Goal: Ask a question

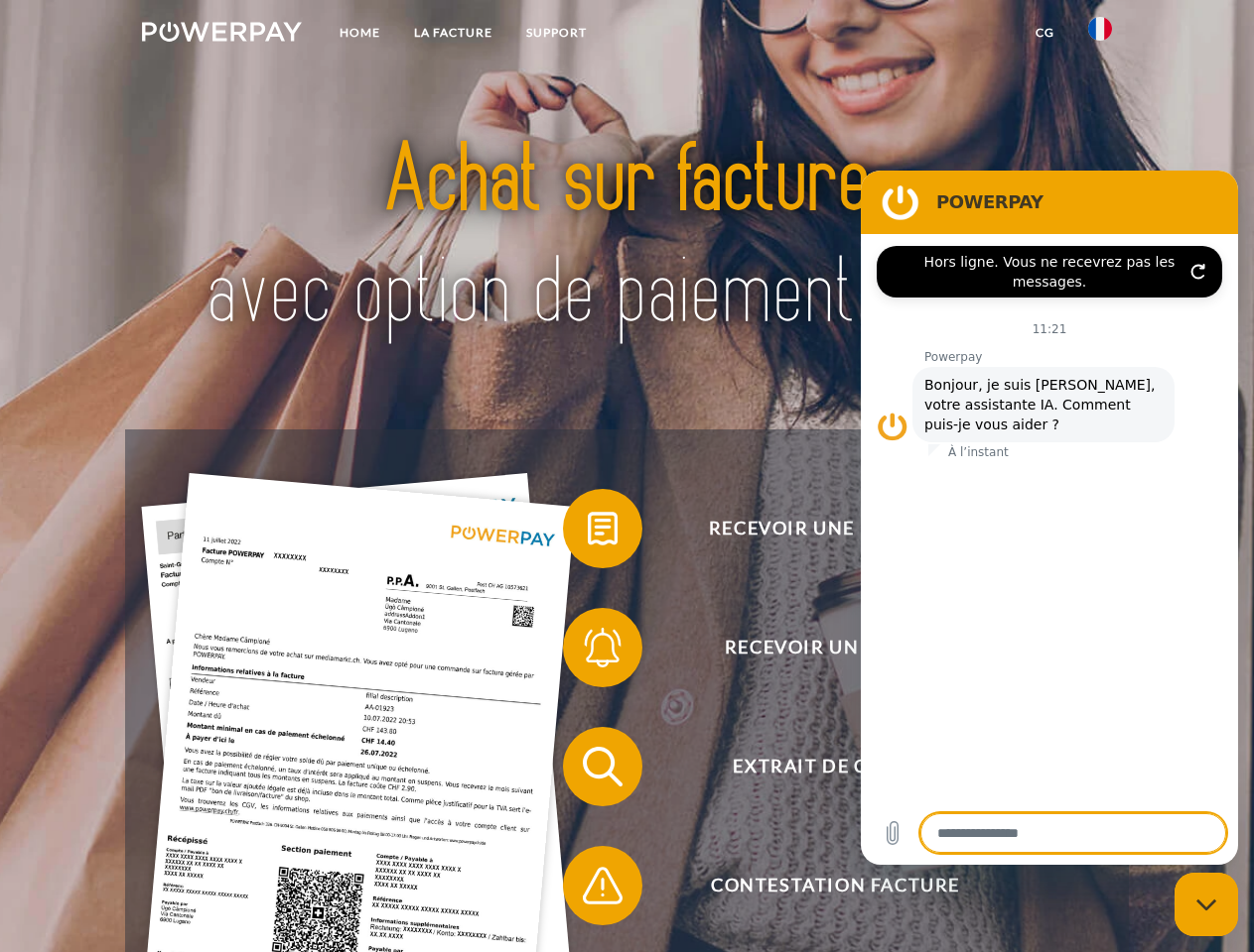
click at [221, 35] on img at bounding box center [222, 32] width 160 height 20
click at [1100, 35] on img at bounding box center [1100, 29] width 24 height 24
click at [1044, 33] on link "CG" at bounding box center [1044, 33] width 53 height 36
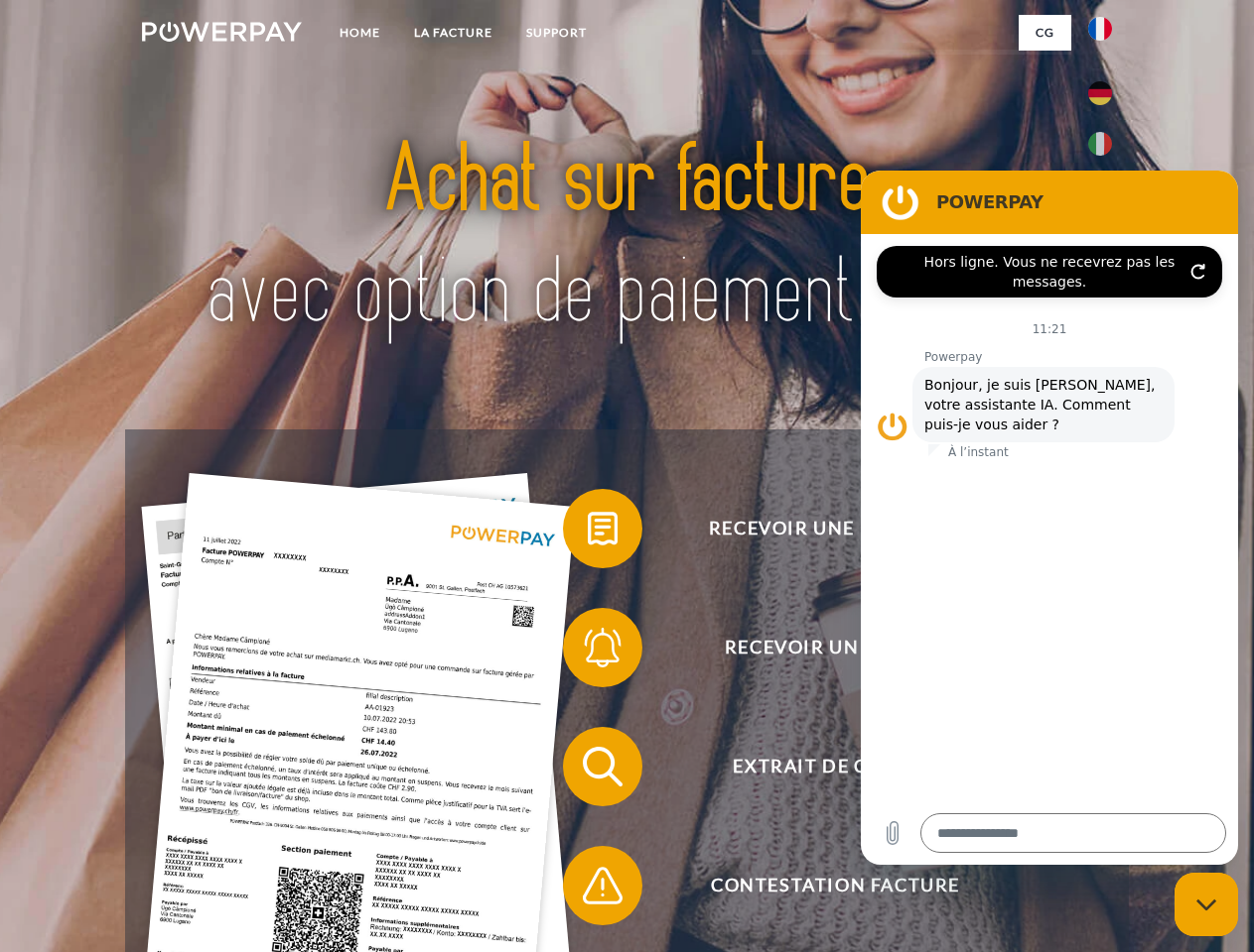
click at [587, 533] on span at bounding box center [573, 529] width 100 height 99
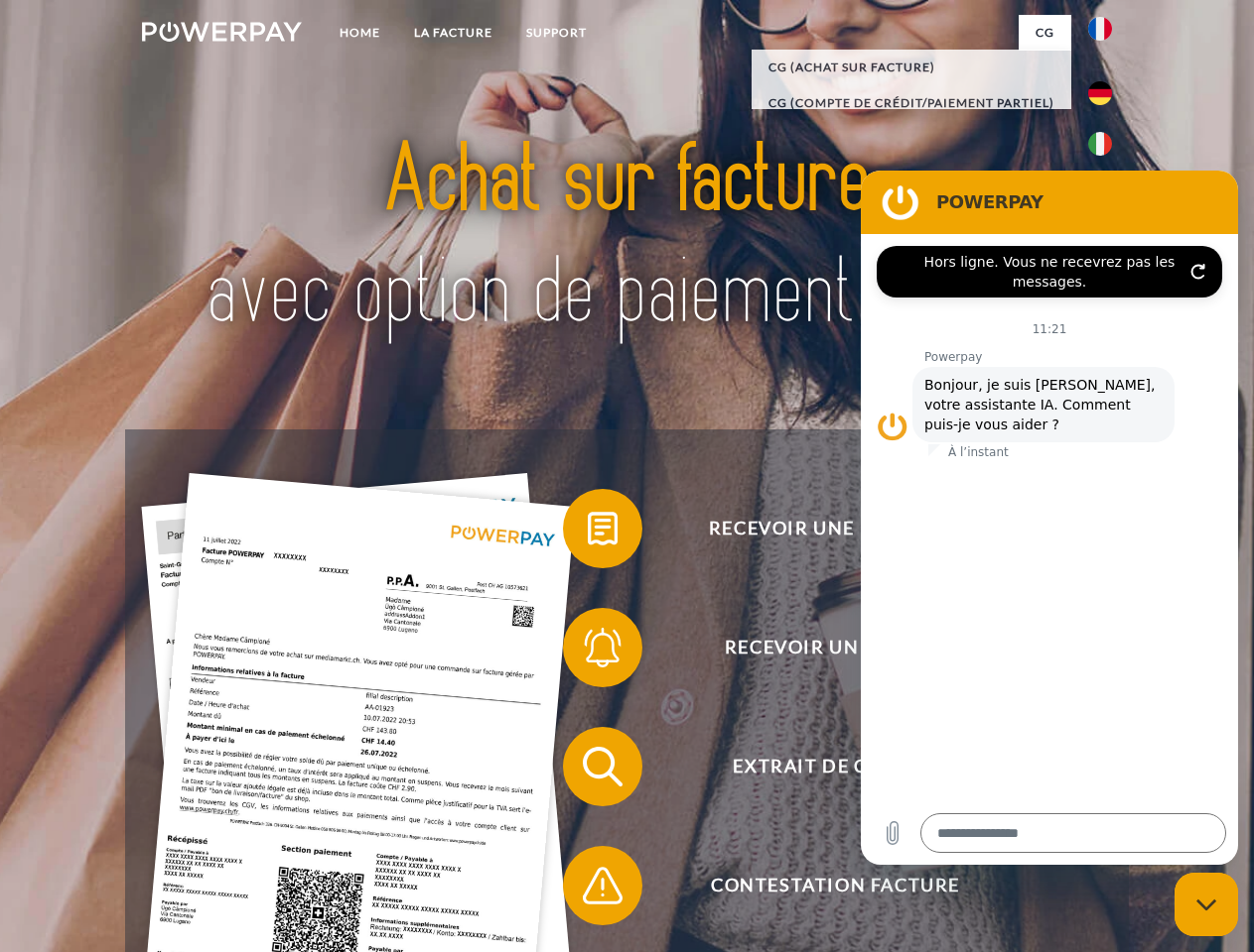
click at [587, 652] on span at bounding box center [573, 648] width 100 height 99
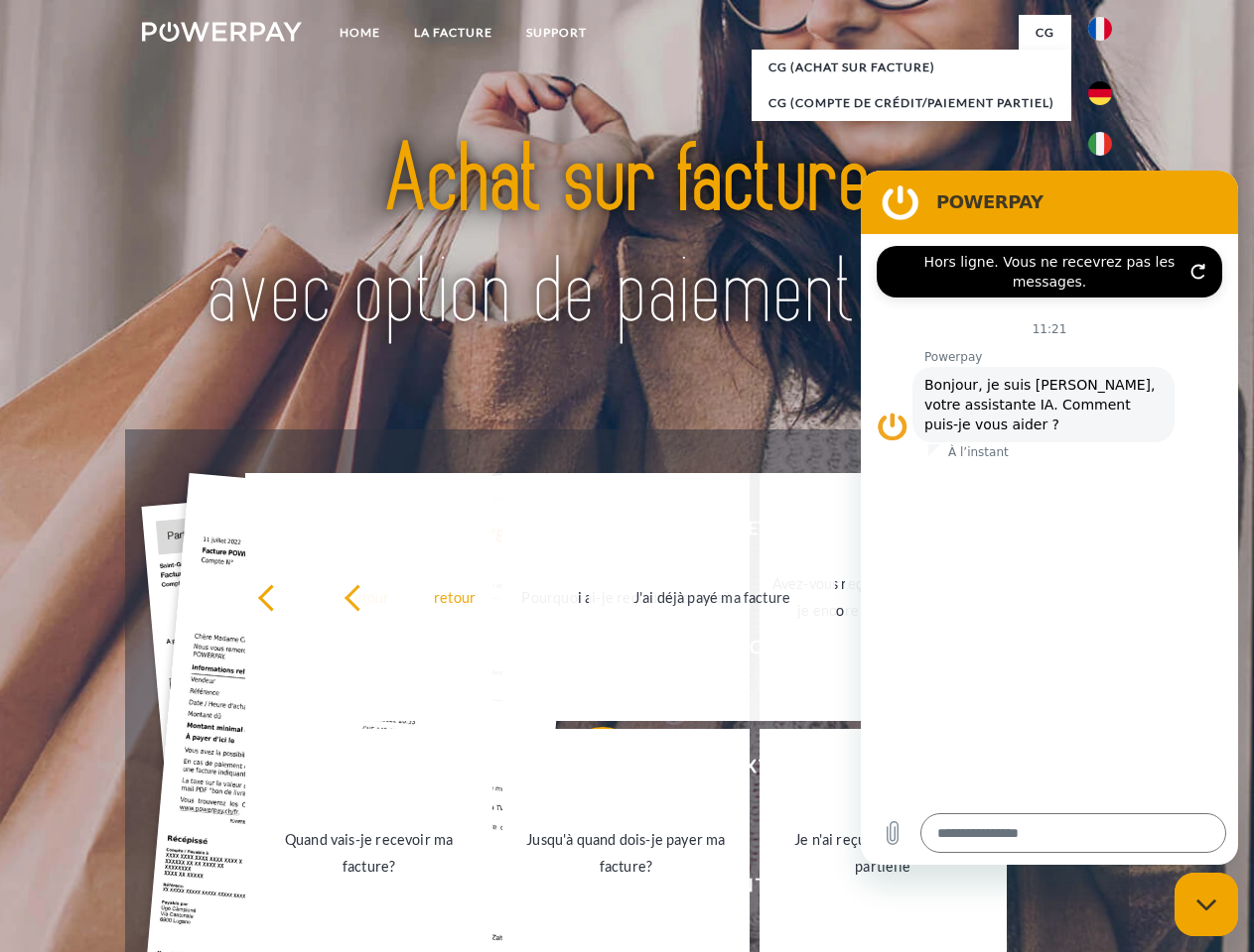
click at [587, 771] on link "Jusqu'à quand dois-je payer ma facture?" at bounding box center [626, 853] width 247 height 248
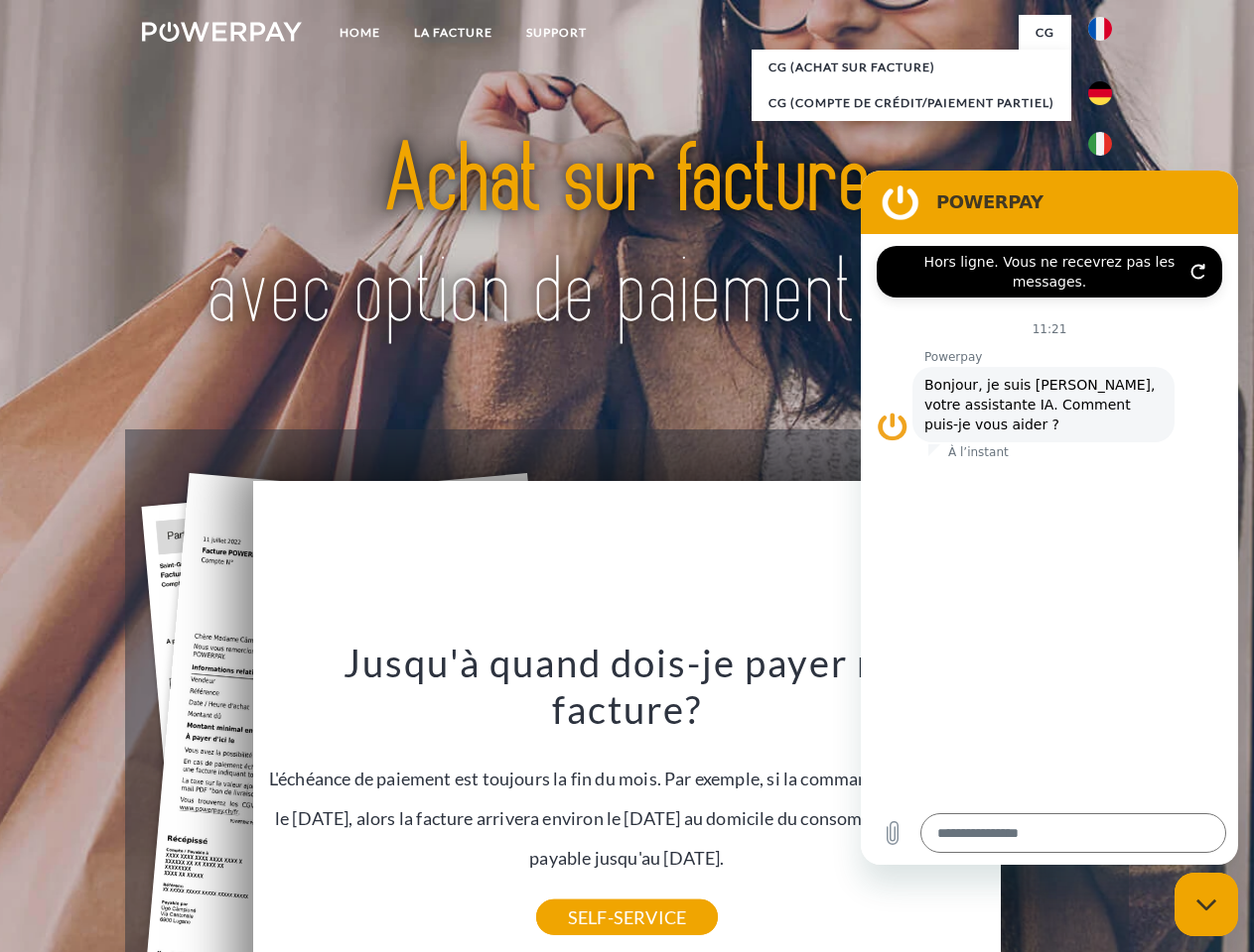
click at [1206, 904] on icon "Fermer la fenêtre de messagerie" at bounding box center [1206, 904] width 21 height 13
type textarea "*"
